Goal: Task Accomplishment & Management: Complete application form

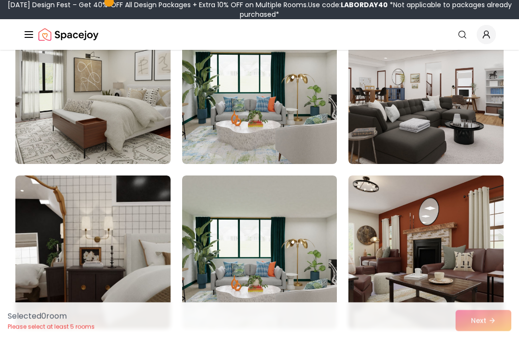
scroll to position [627, 0]
click at [121, 123] on img at bounding box center [92, 88] width 155 height 154
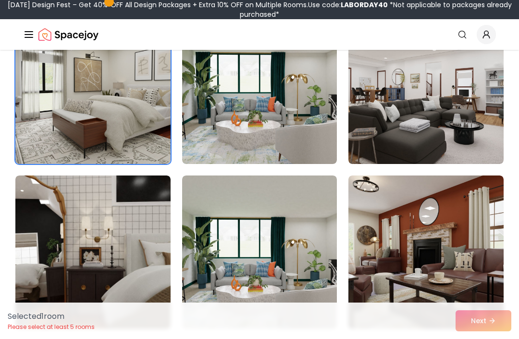
click at [141, 130] on img at bounding box center [92, 88] width 155 height 154
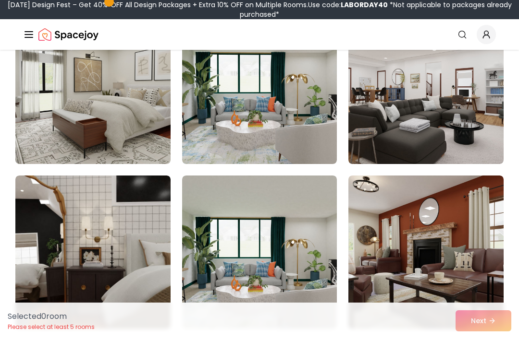
click at [151, 137] on img at bounding box center [92, 88] width 155 height 154
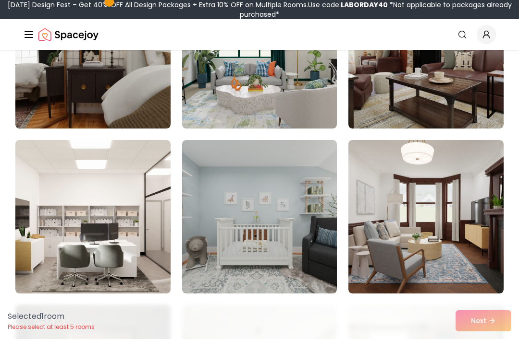
scroll to position [833, 0]
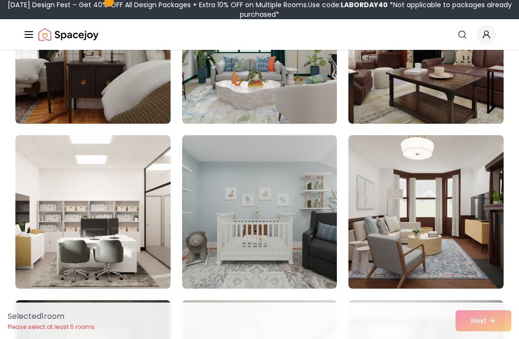
click at [145, 93] on img at bounding box center [92, 47] width 155 height 154
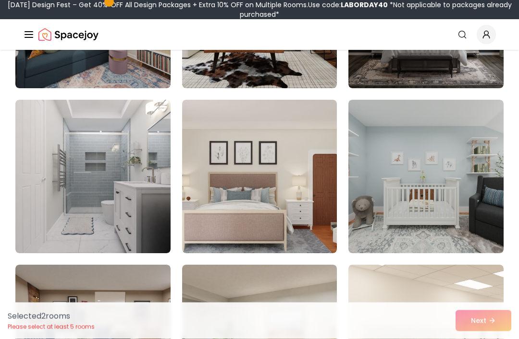
scroll to position [1364, 0]
click at [288, 154] on img at bounding box center [259, 177] width 155 height 154
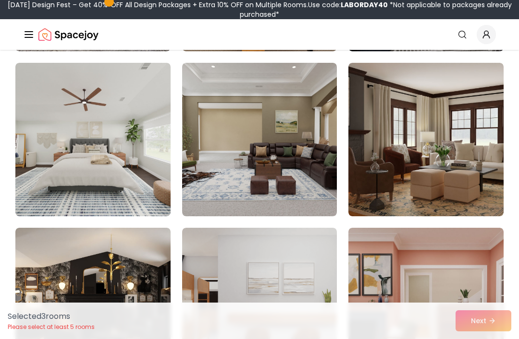
click at [96, 205] on img at bounding box center [92, 140] width 155 height 154
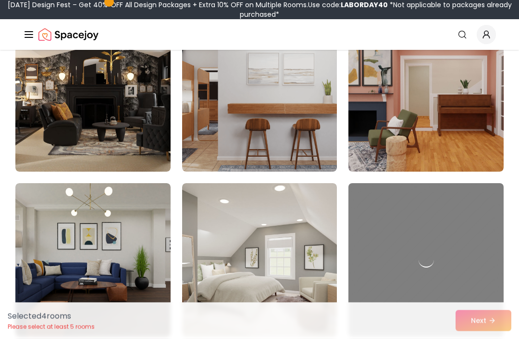
scroll to position [2106, 0]
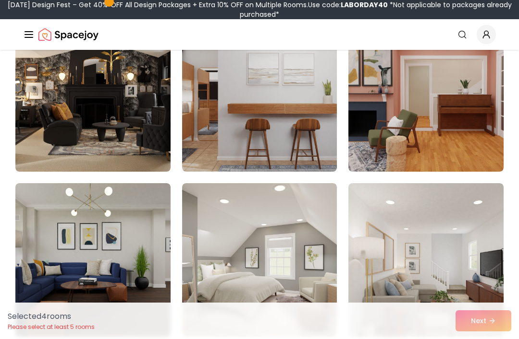
click at [318, 228] on img at bounding box center [259, 260] width 155 height 154
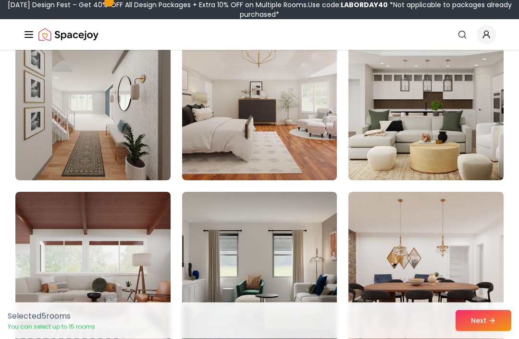
scroll to position [2758, 0]
click at [303, 110] on img at bounding box center [259, 104] width 155 height 154
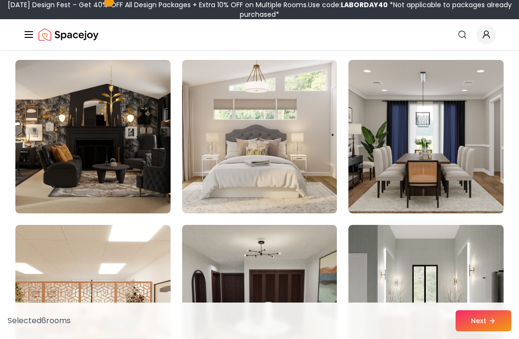
click at [298, 146] on img at bounding box center [259, 137] width 155 height 154
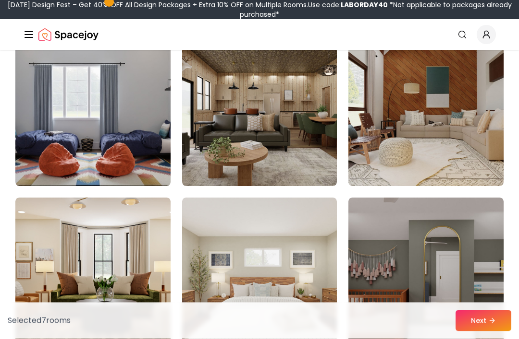
scroll to position [4404, 0]
click at [100, 124] on img at bounding box center [92, 110] width 155 height 154
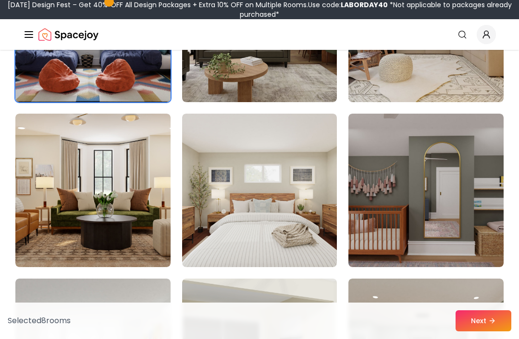
click at [289, 169] on img at bounding box center [259, 191] width 155 height 154
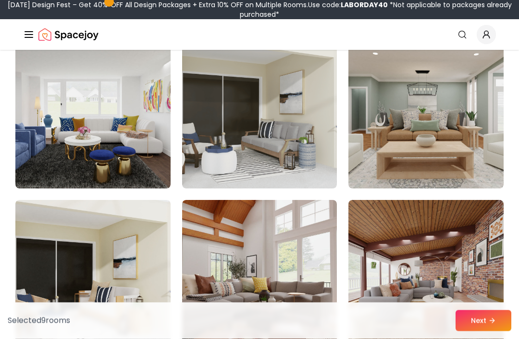
scroll to position [4732, 0]
click at [481, 332] on button "Next" at bounding box center [483, 321] width 56 height 21
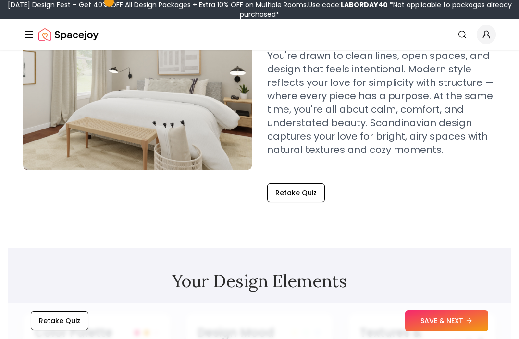
scroll to position [138, 0]
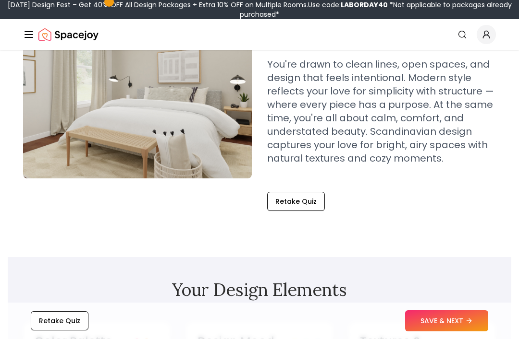
click at [446, 312] on button "SAVE & NEXT" at bounding box center [446, 321] width 83 height 21
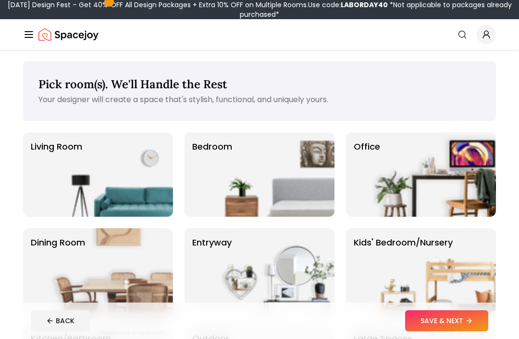
click at [308, 142] on img at bounding box center [272, 175] width 123 height 85
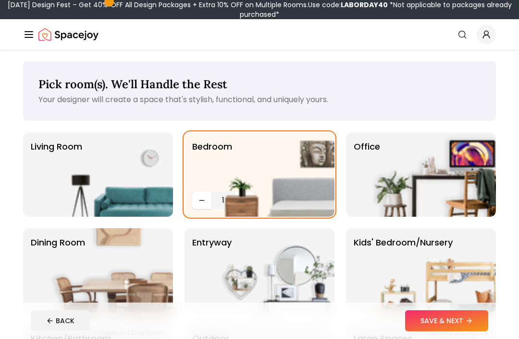
click at [315, 186] on img at bounding box center [272, 175] width 123 height 85
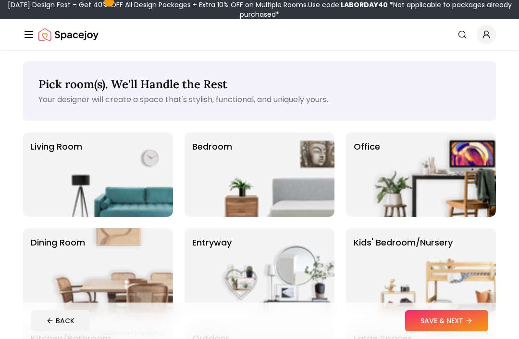
click at [290, 162] on img at bounding box center [272, 175] width 123 height 85
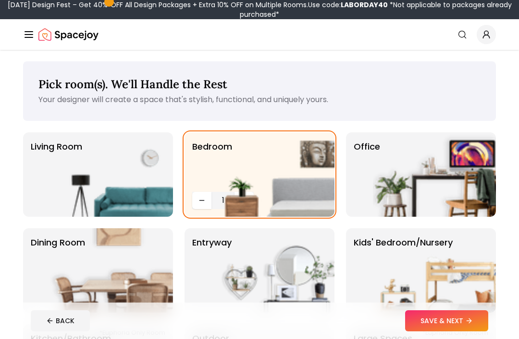
click at [424, 331] on button "SAVE & NEXT" at bounding box center [446, 321] width 83 height 21
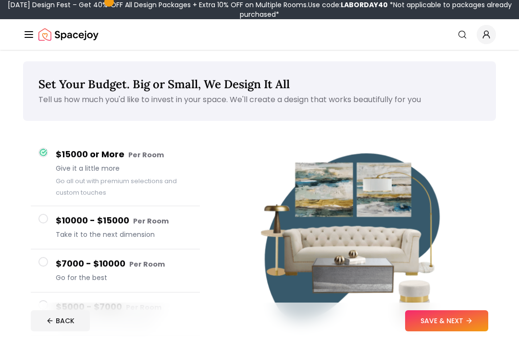
click at [470, 324] on icon at bounding box center [469, 321] width 8 height 8
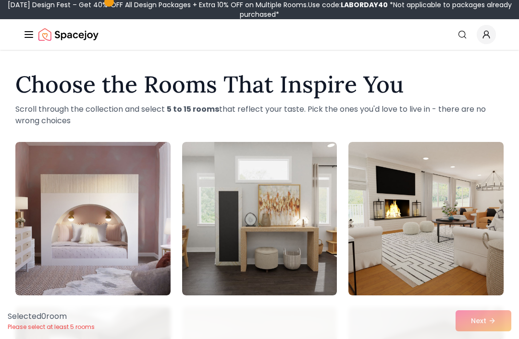
scroll to position [89, 0]
